Goal: Task Accomplishment & Management: Use online tool/utility

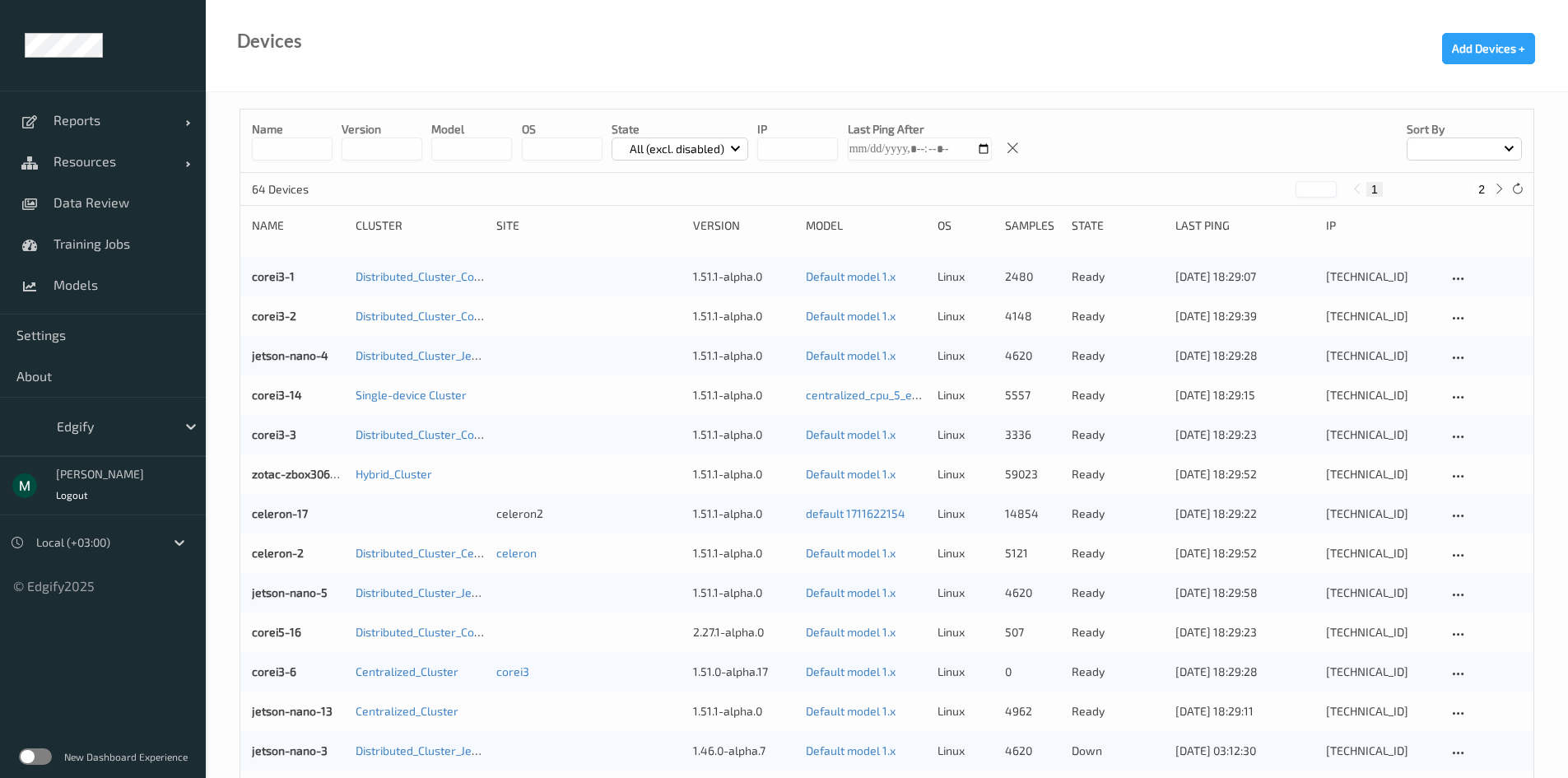
click at [29, 760] on label at bounding box center [35, 757] width 33 height 17
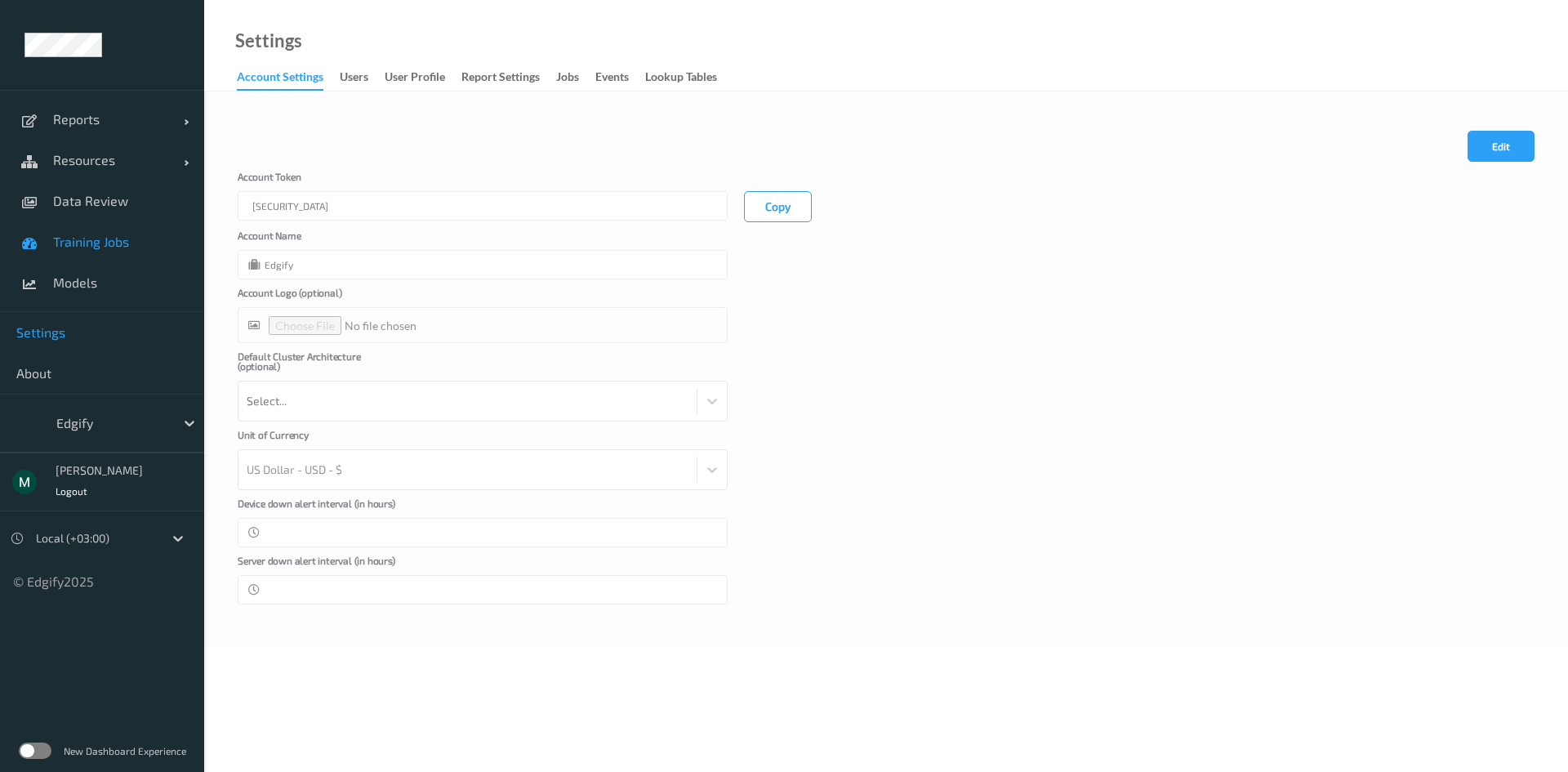
click at [76, 252] on link "Training Jobs" at bounding box center [102, 242] width 204 height 41
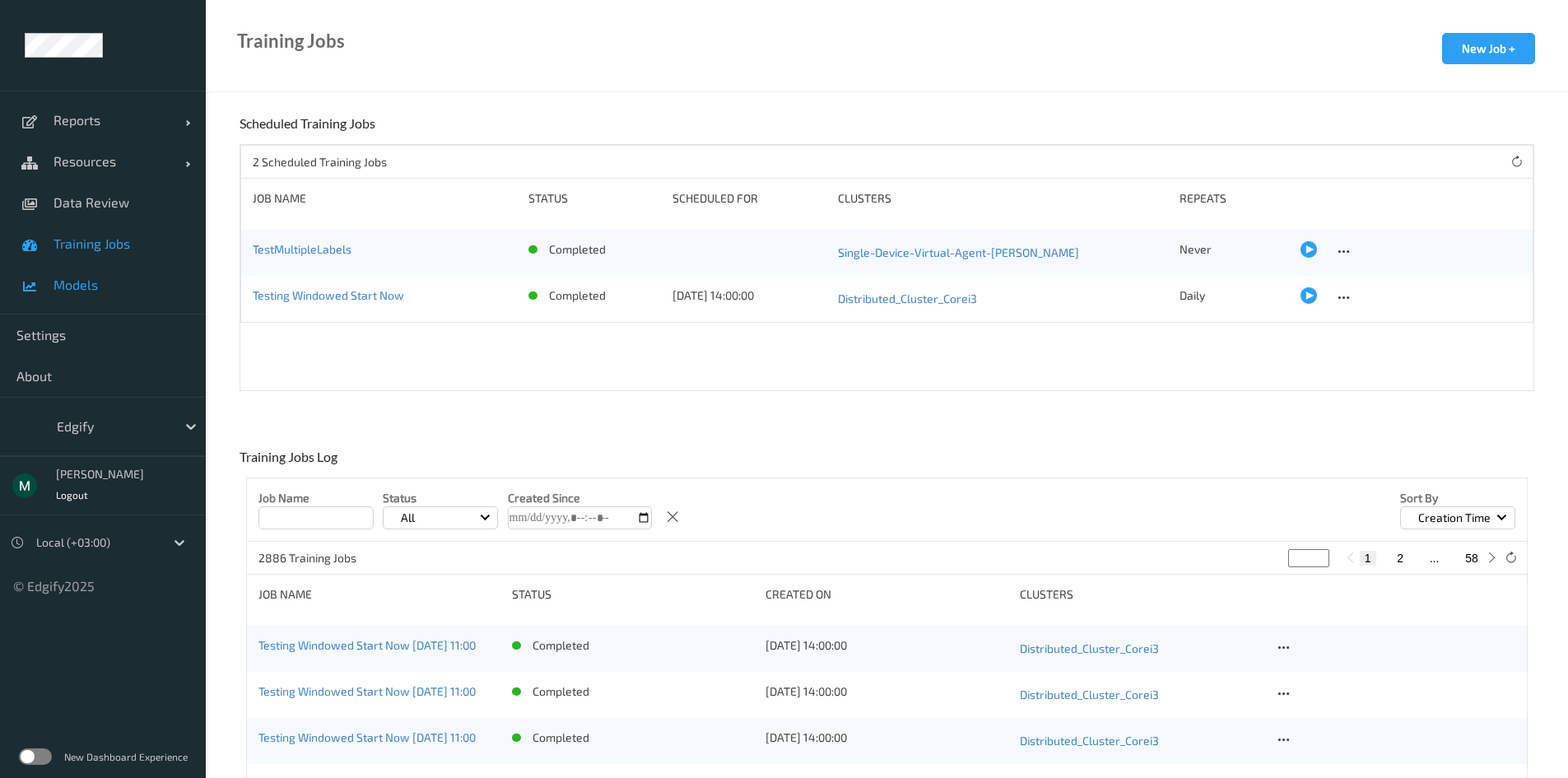
click at [76, 290] on span "Models" at bounding box center [122, 285] width 136 height 17
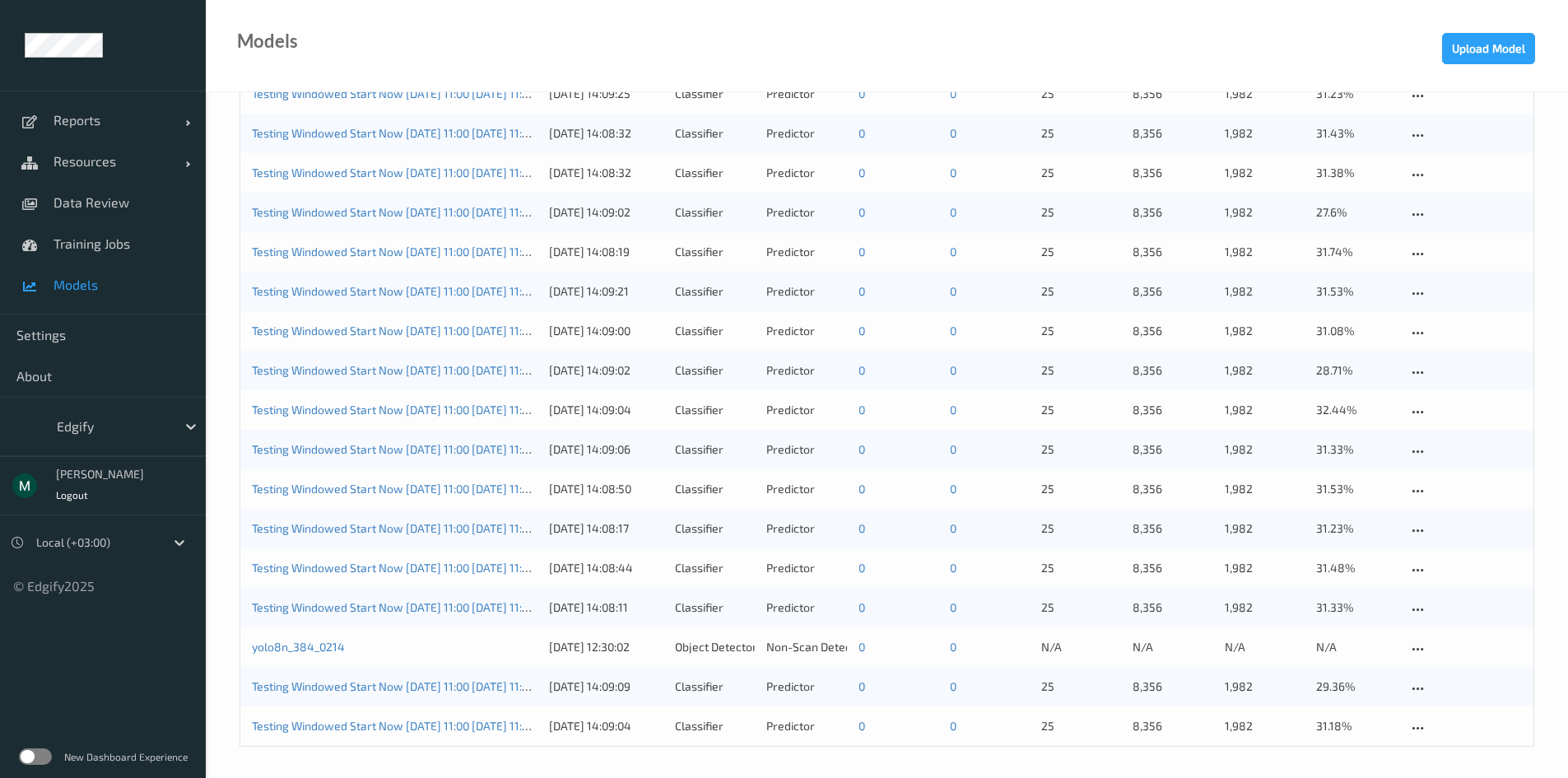
scroll to position [1515, 0]
click at [277, 649] on link "yolo8n_384_0214" at bounding box center [298, 644] width 93 height 14
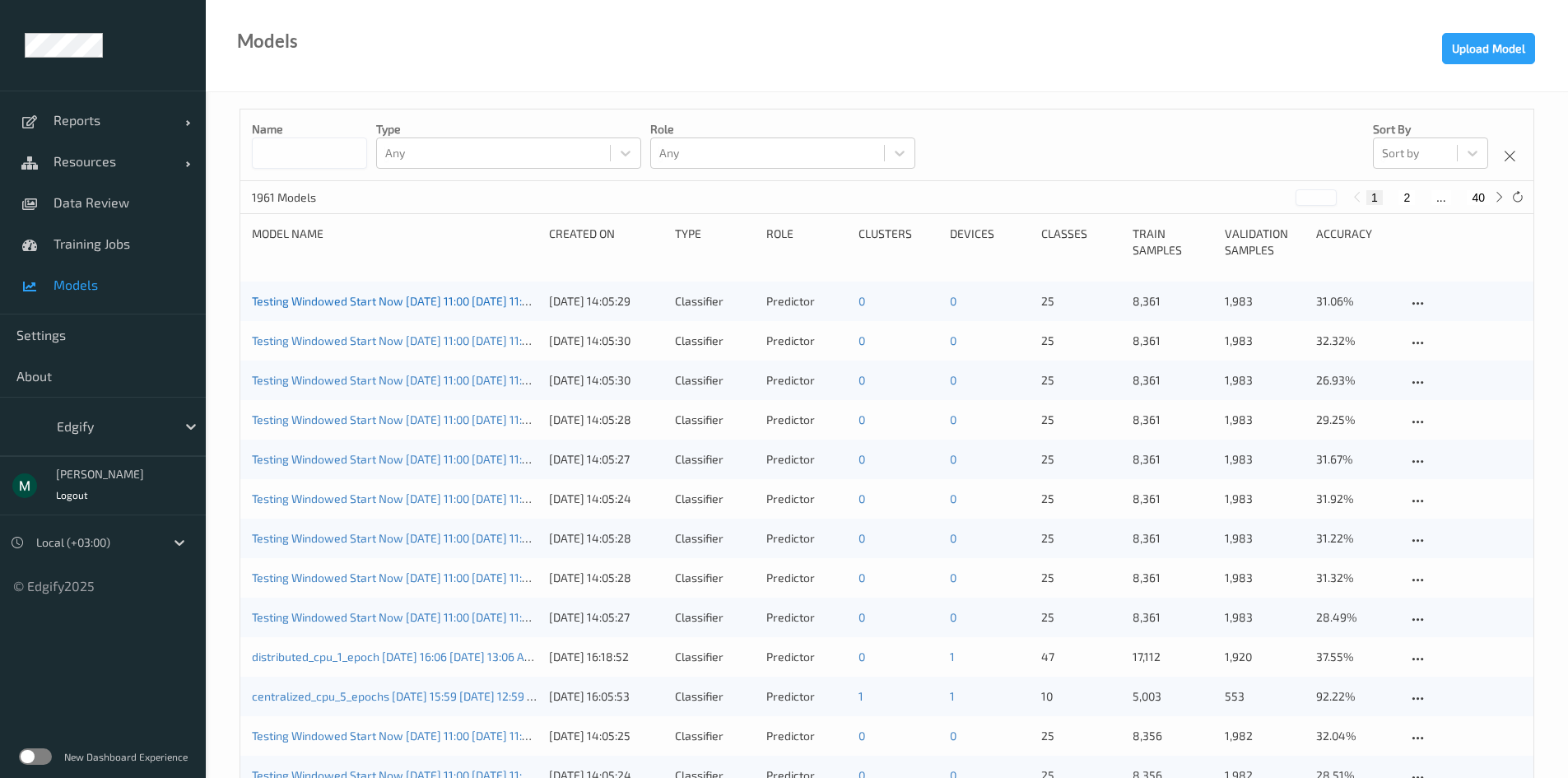
click at [420, 297] on link "Testing Windowed Start Now [DATE] 11:00 [DATE] 11:00 Auto Save" at bounding box center [421, 301] width 338 height 14
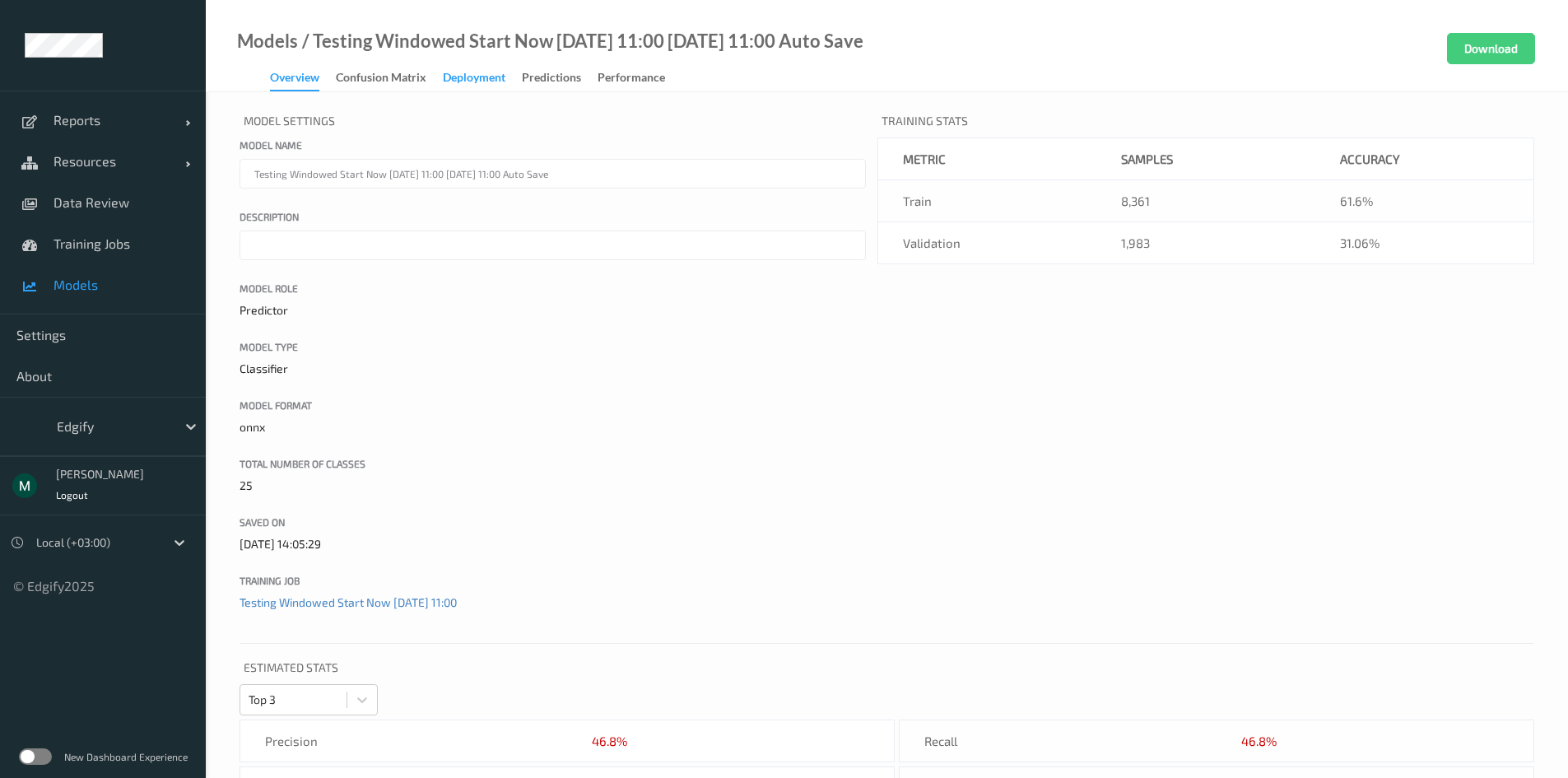
click at [475, 71] on div "Deployment" at bounding box center [474, 79] width 63 height 21
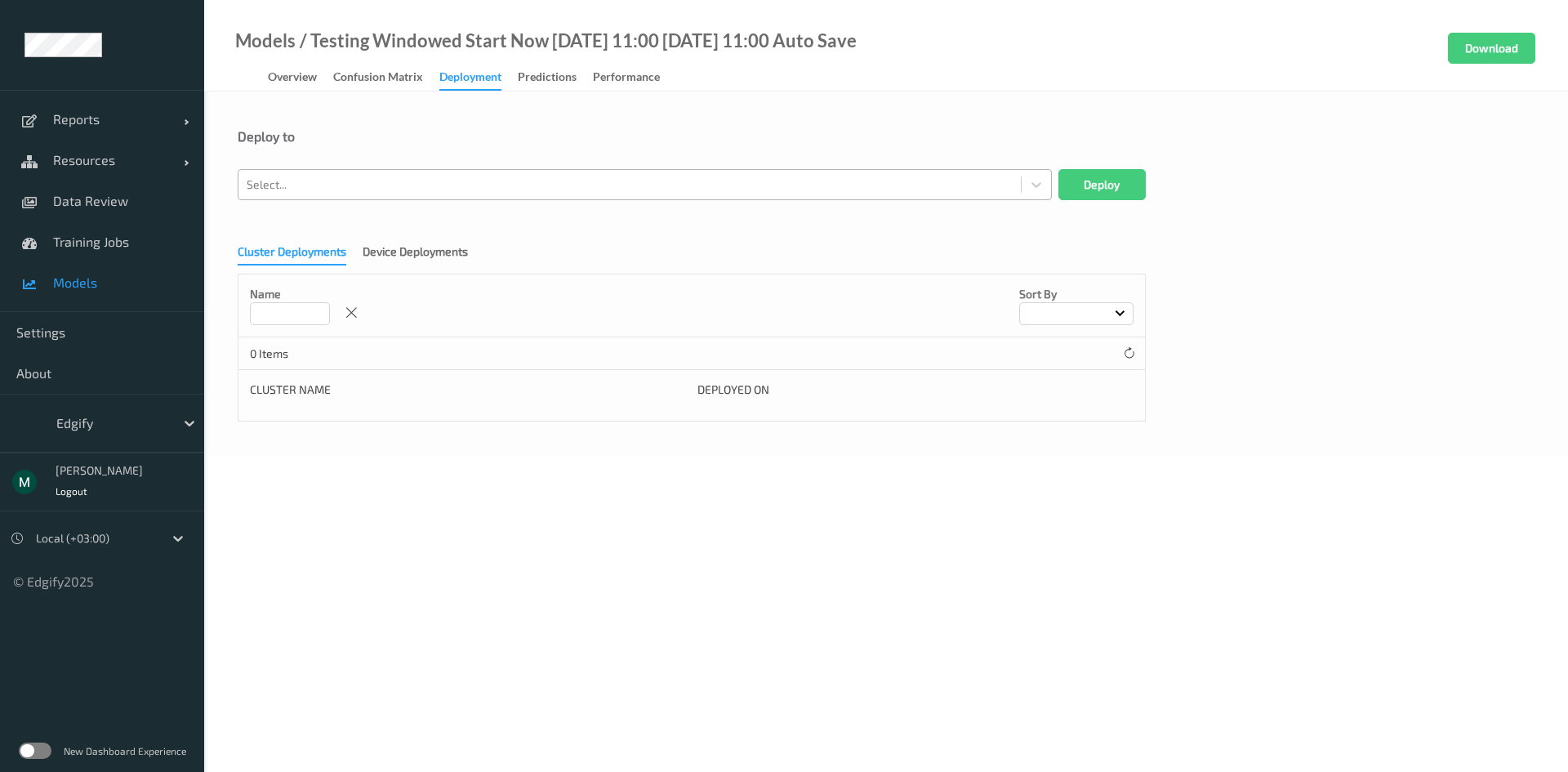
click at [497, 196] on div "Select..." at bounding box center [629, 184] width 782 height 26
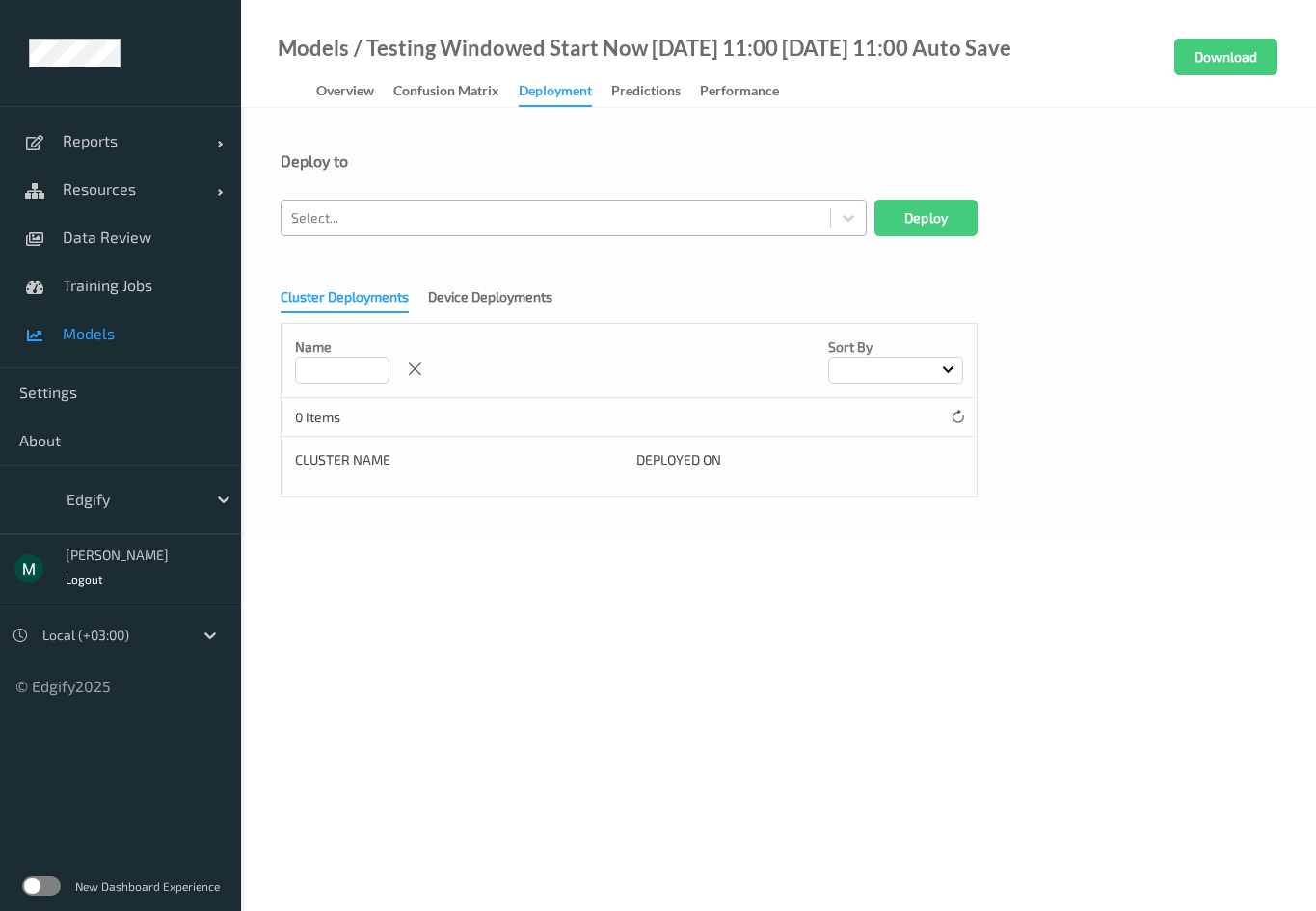
click at [586, 231] on div "Select..." at bounding box center [556, 217] width 549 height 30
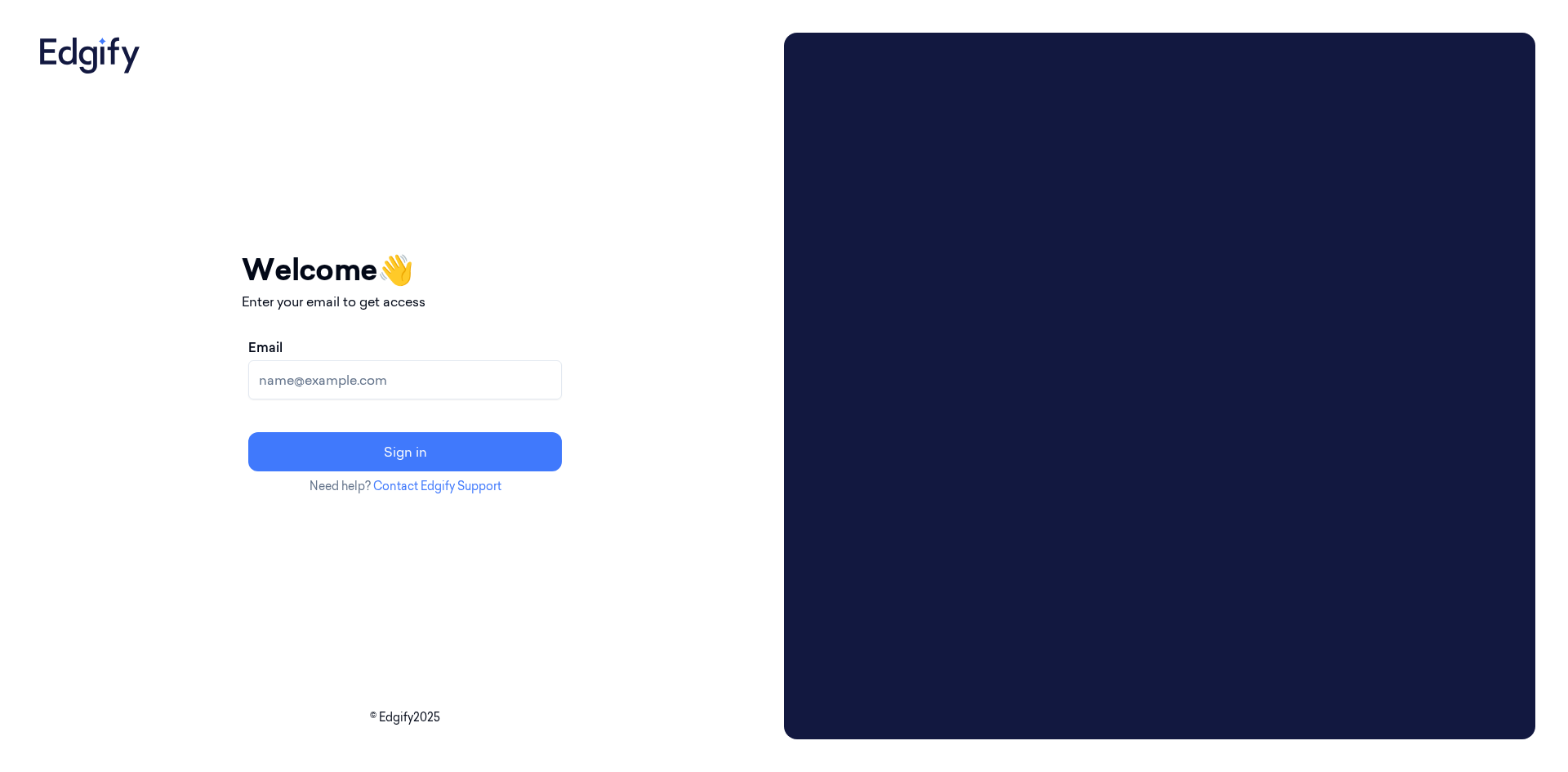
click at [463, 378] on input "Email" at bounding box center [405, 379] width 313 height 39
type input "mikeg@edgify.ai"
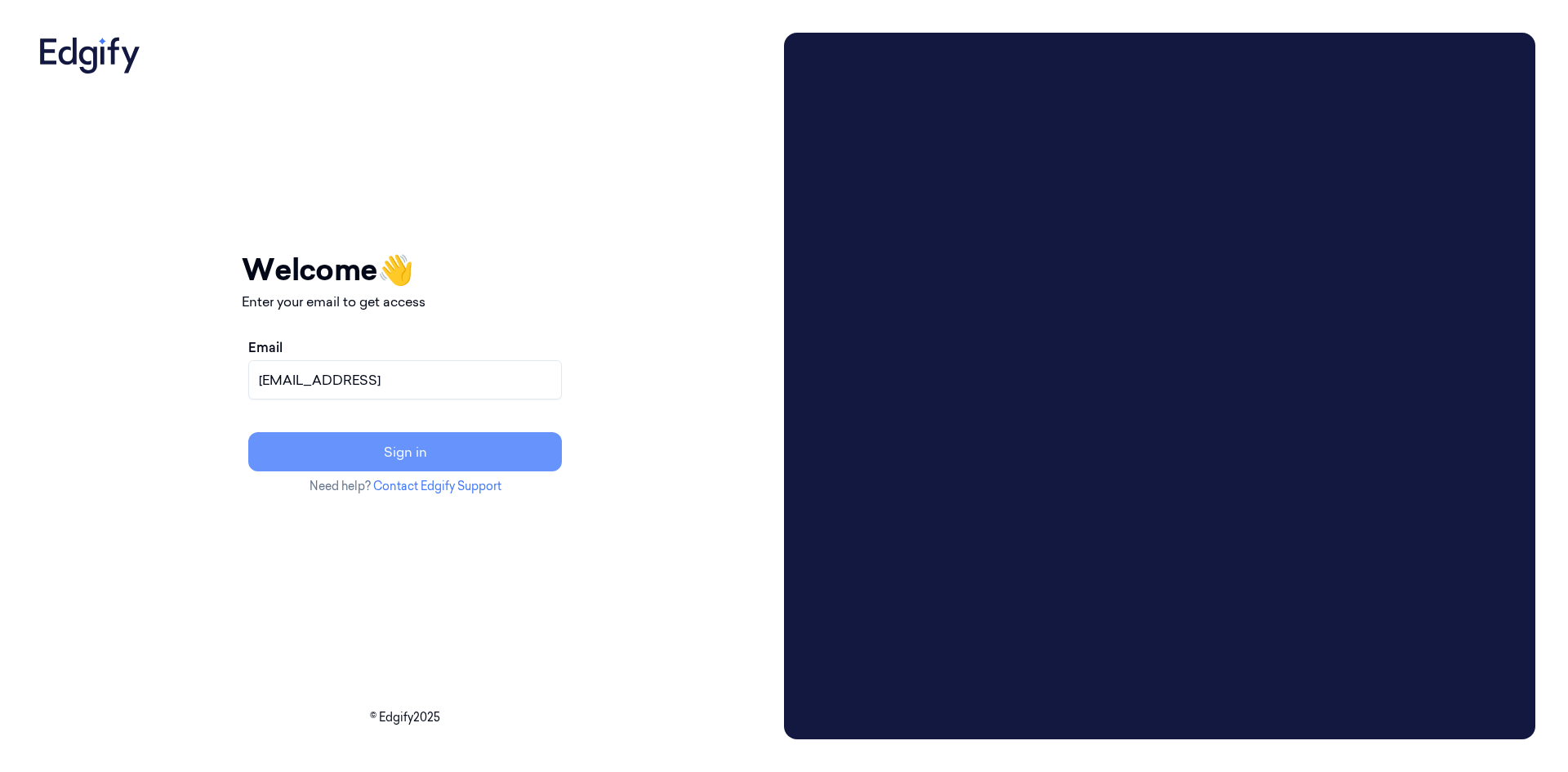
click at [450, 439] on button "Sign in" at bounding box center [405, 452] width 313 height 39
